Goal: Information Seeking & Learning: Check status

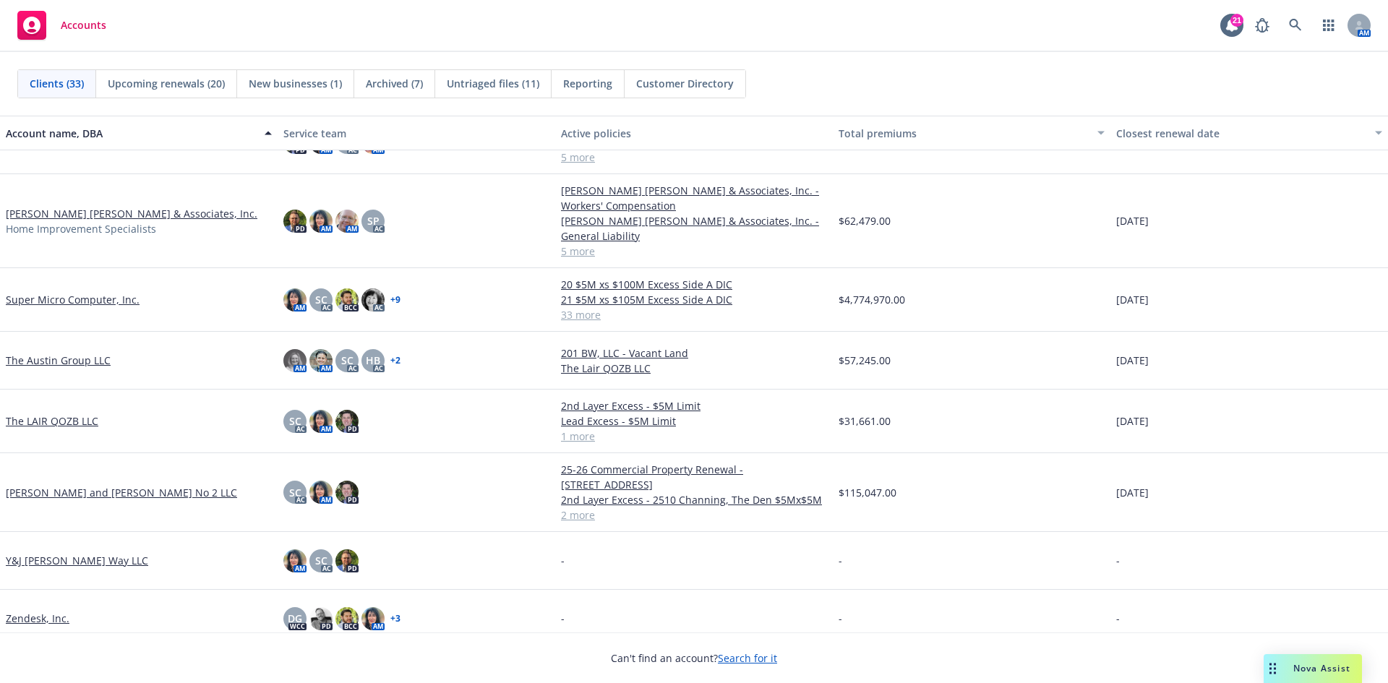
scroll to position [1489, 0]
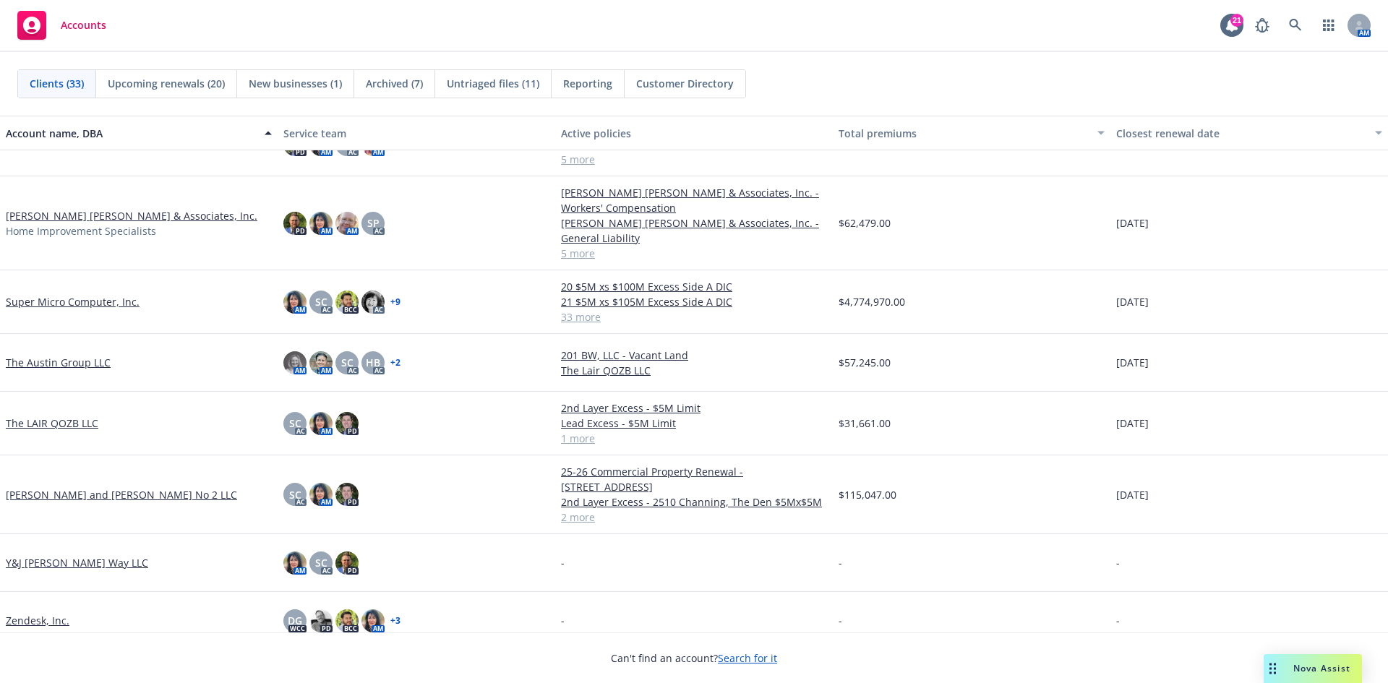
click at [50, 208] on link "[PERSON_NAME] [PERSON_NAME] & Associates, Inc." at bounding box center [132, 215] width 252 height 15
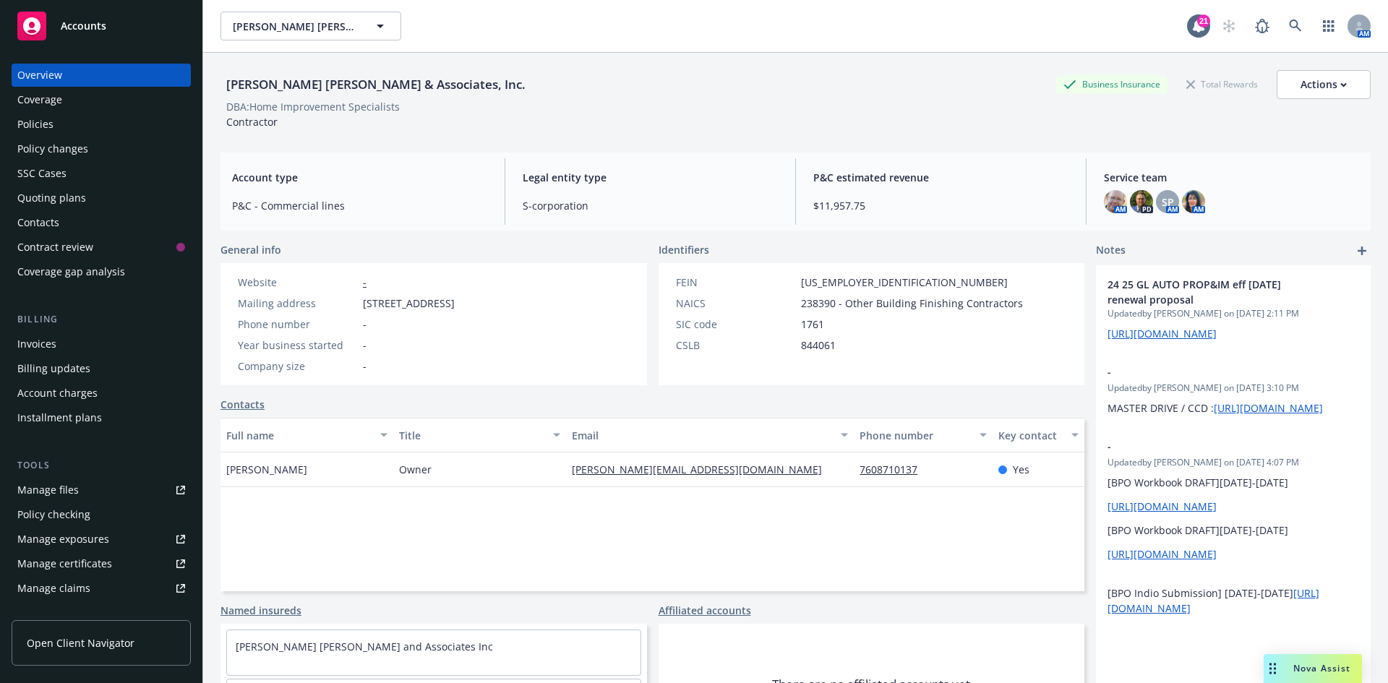
click at [74, 150] on div "Policy changes" at bounding box center [52, 148] width 71 height 23
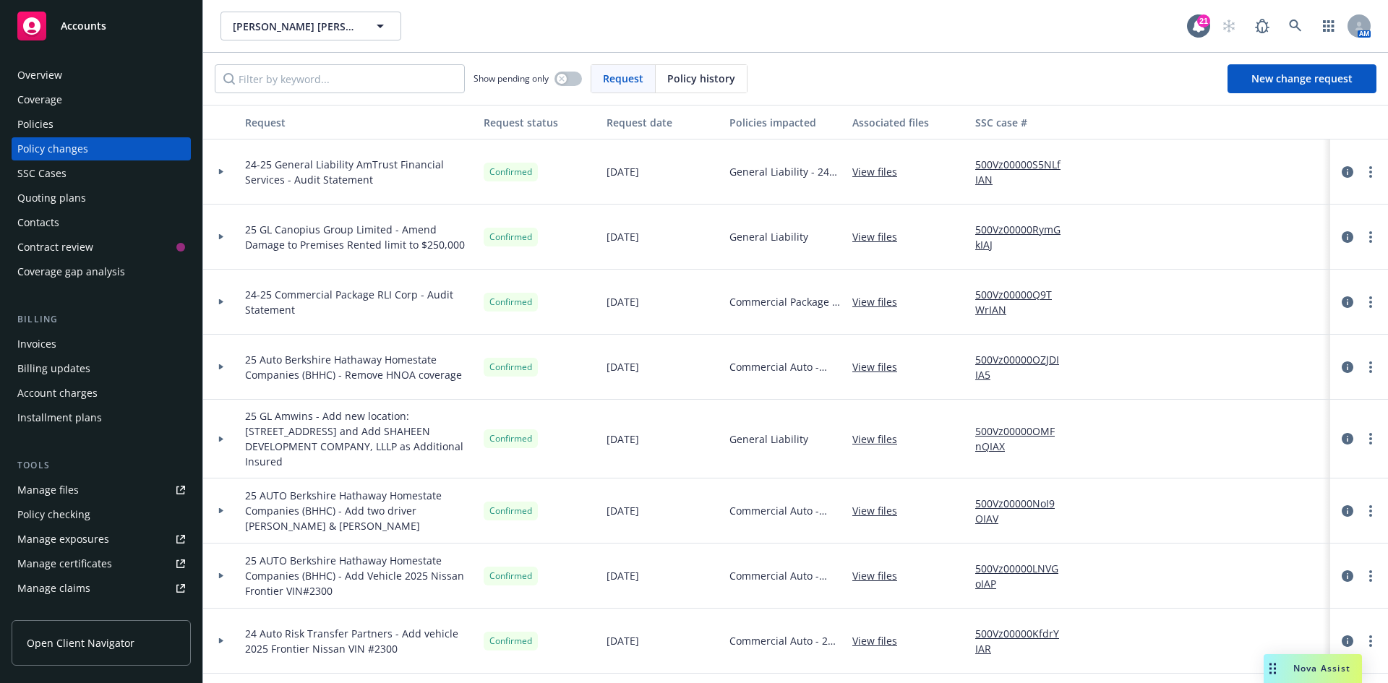
click at [874, 168] on link "View files" at bounding box center [880, 171] width 56 height 15
click at [114, 70] on div "Overview" at bounding box center [101, 75] width 168 height 23
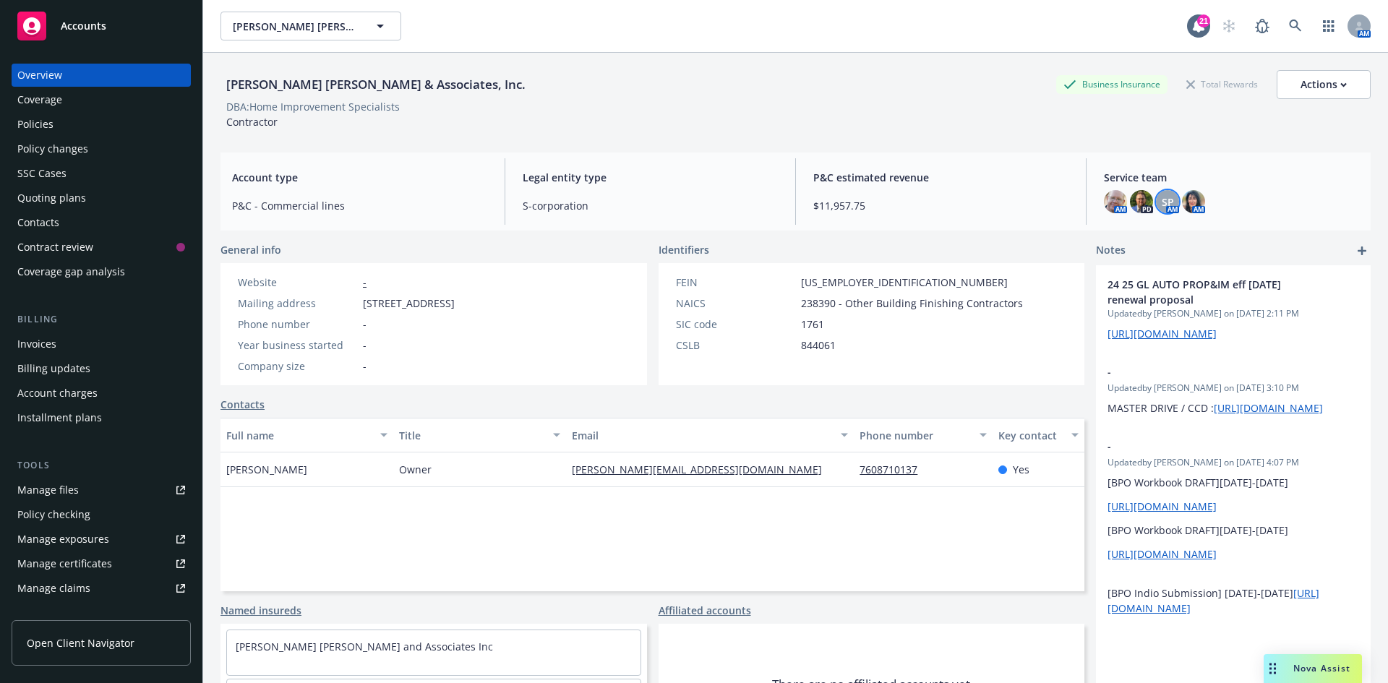
click at [1167, 202] on div "SP" at bounding box center [1167, 201] width 23 height 23
click at [80, 145] on div "Policy changes" at bounding box center [52, 148] width 71 height 23
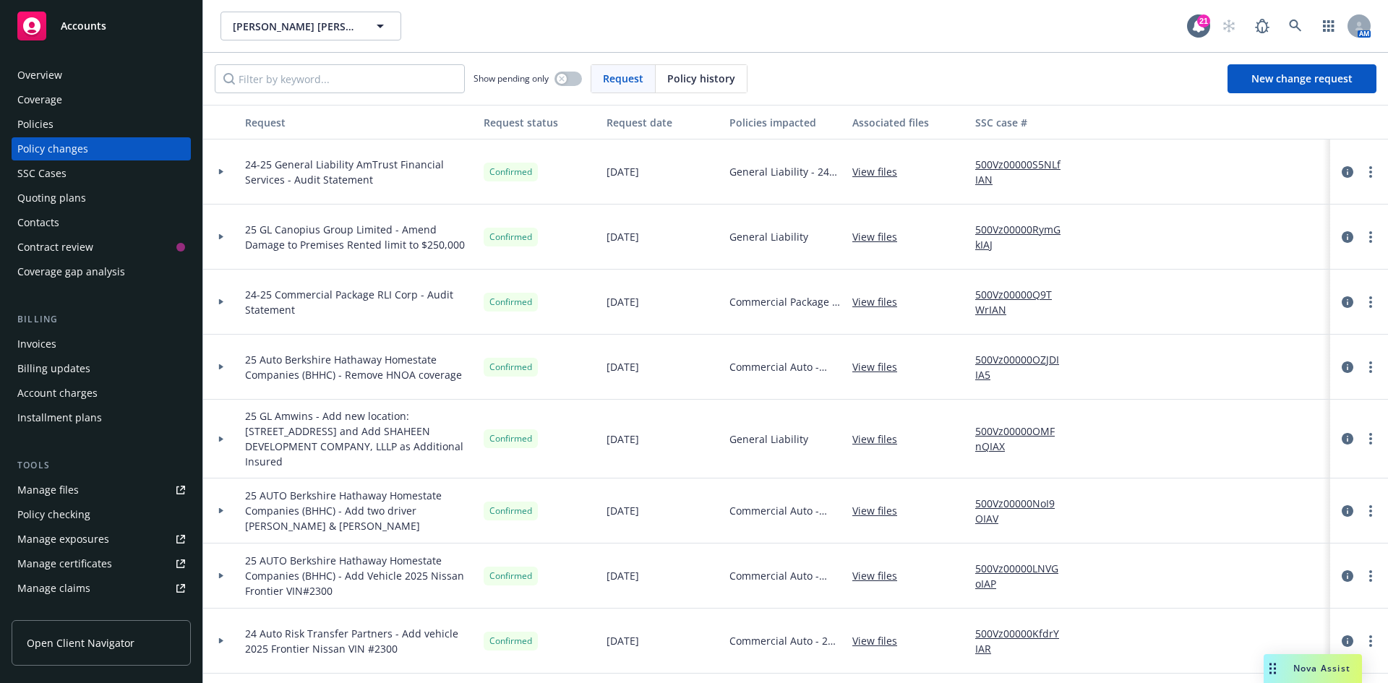
click at [881, 166] on link "View files" at bounding box center [880, 171] width 56 height 15
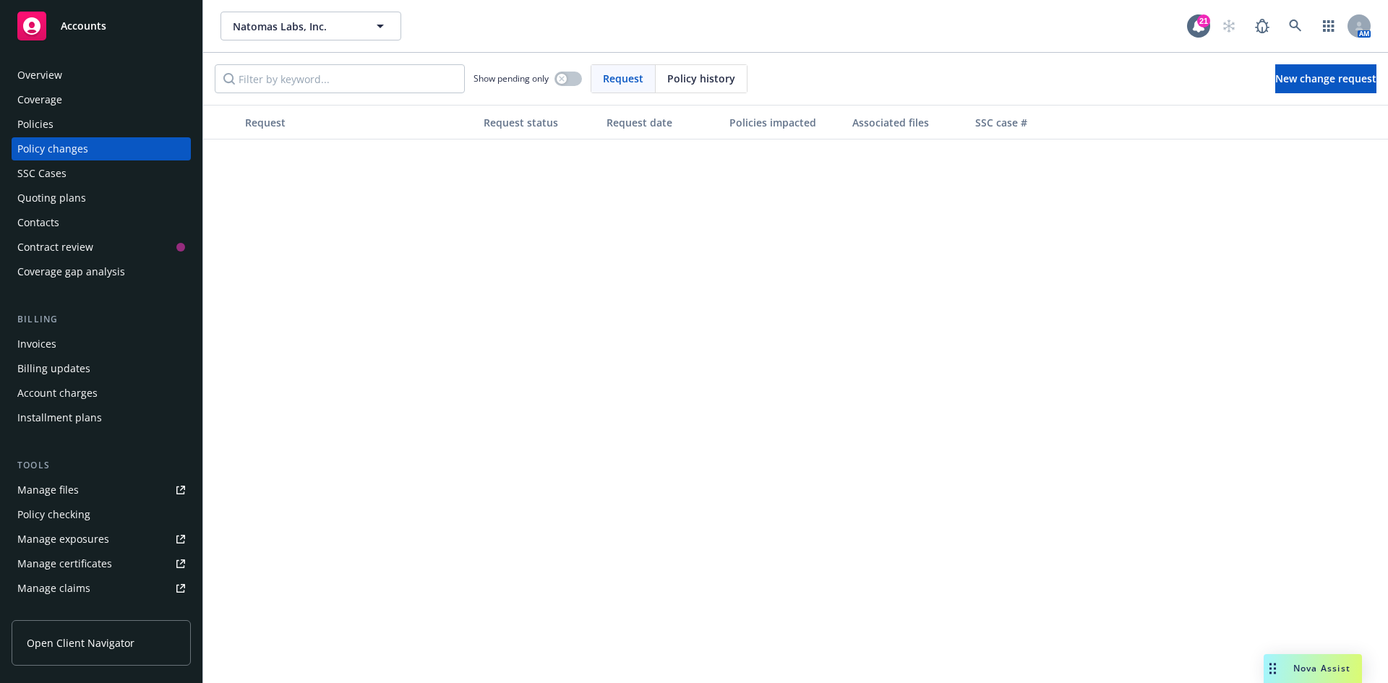
scroll to position [723, 0]
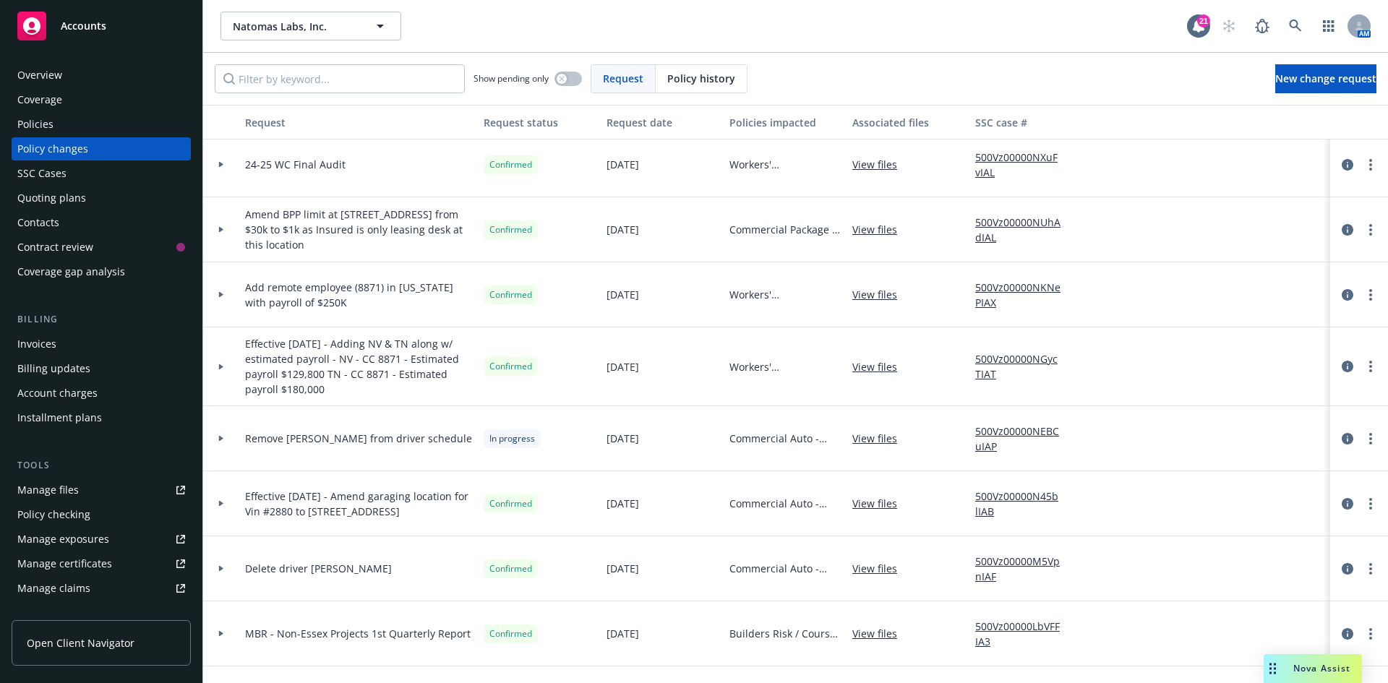
click at [78, 25] on span "Accounts" at bounding box center [84, 26] width 46 height 12
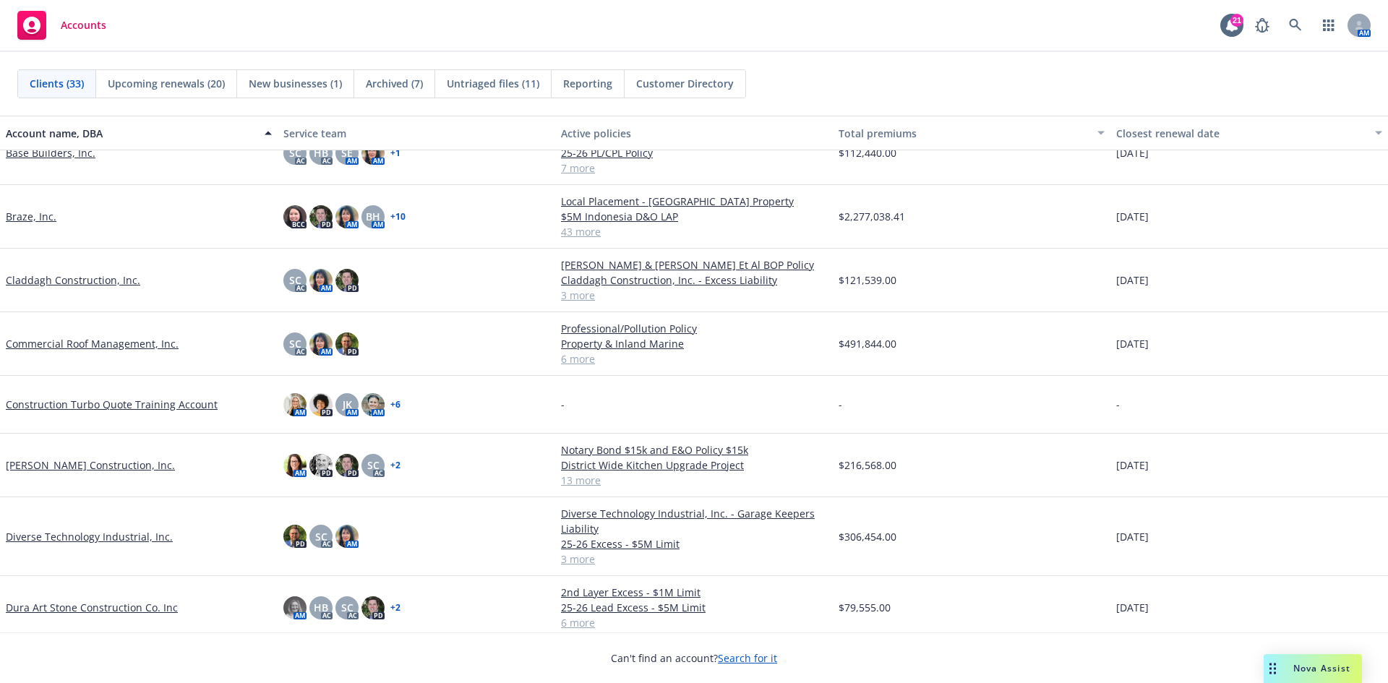
scroll to position [217, 0]
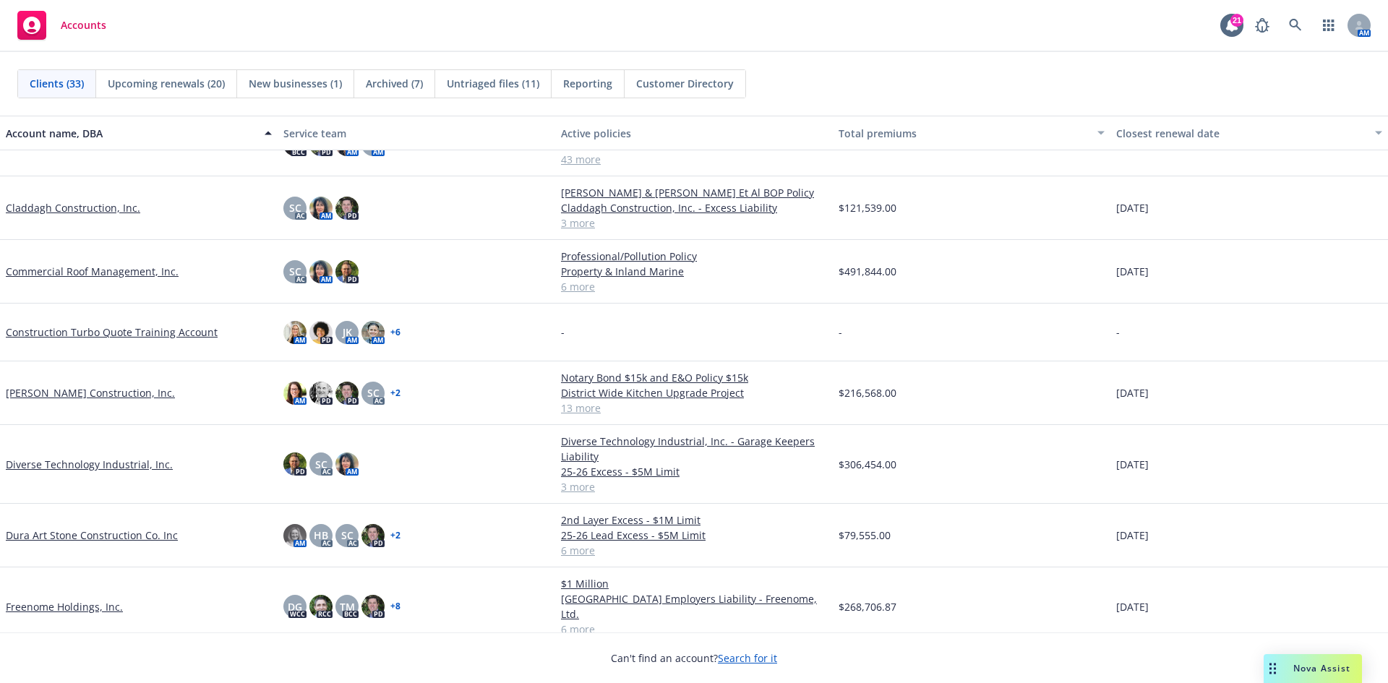
click at [91, 263] on div "Commercial Roof Management, Inc." at bounding box center [139, 272] width 278 height 64
click at [91, 274] on link "Commercial Roof Management, Inc." at bounding box center [92, 271] width 173 height 15
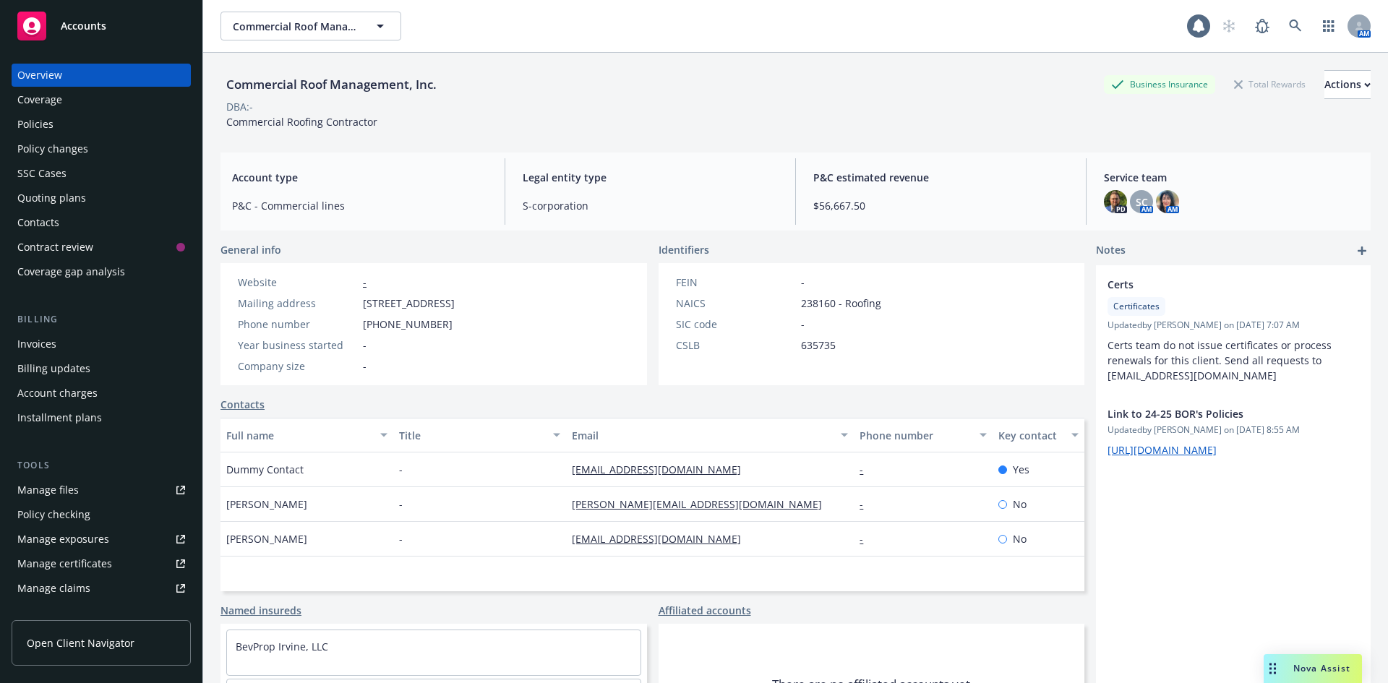
click at [62, 124] on div "Policies" at bounding box center [101, 124] width 168 height 23
